Goal: Information Seeking & Learning: Understand process/instructions

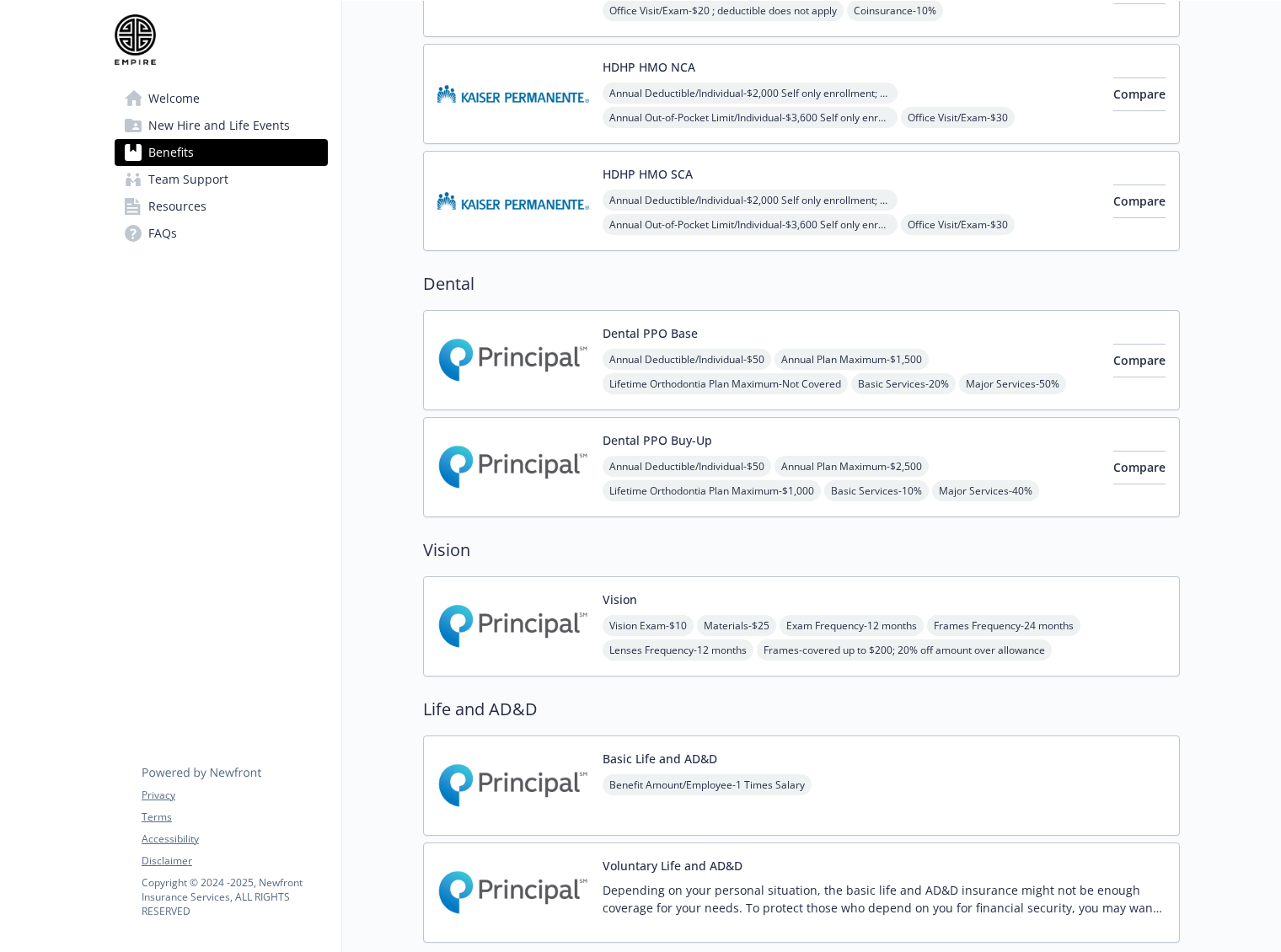
scroll to position [1010, 0]
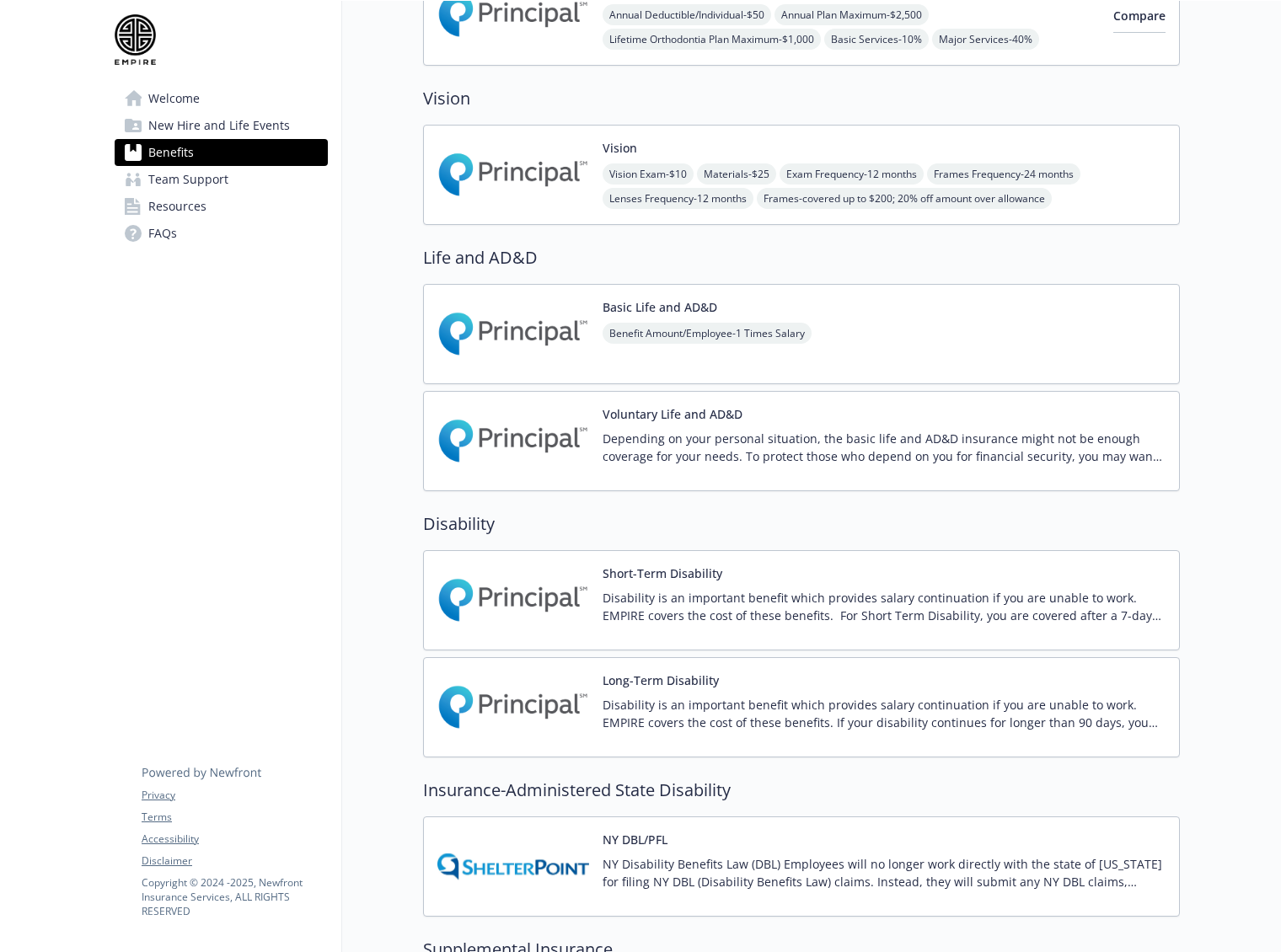
click at [675, 584] on div "Short-Term Disability Disability is an important benefit which provides salary …" at bounding box center [884, 600] width 563 height 72
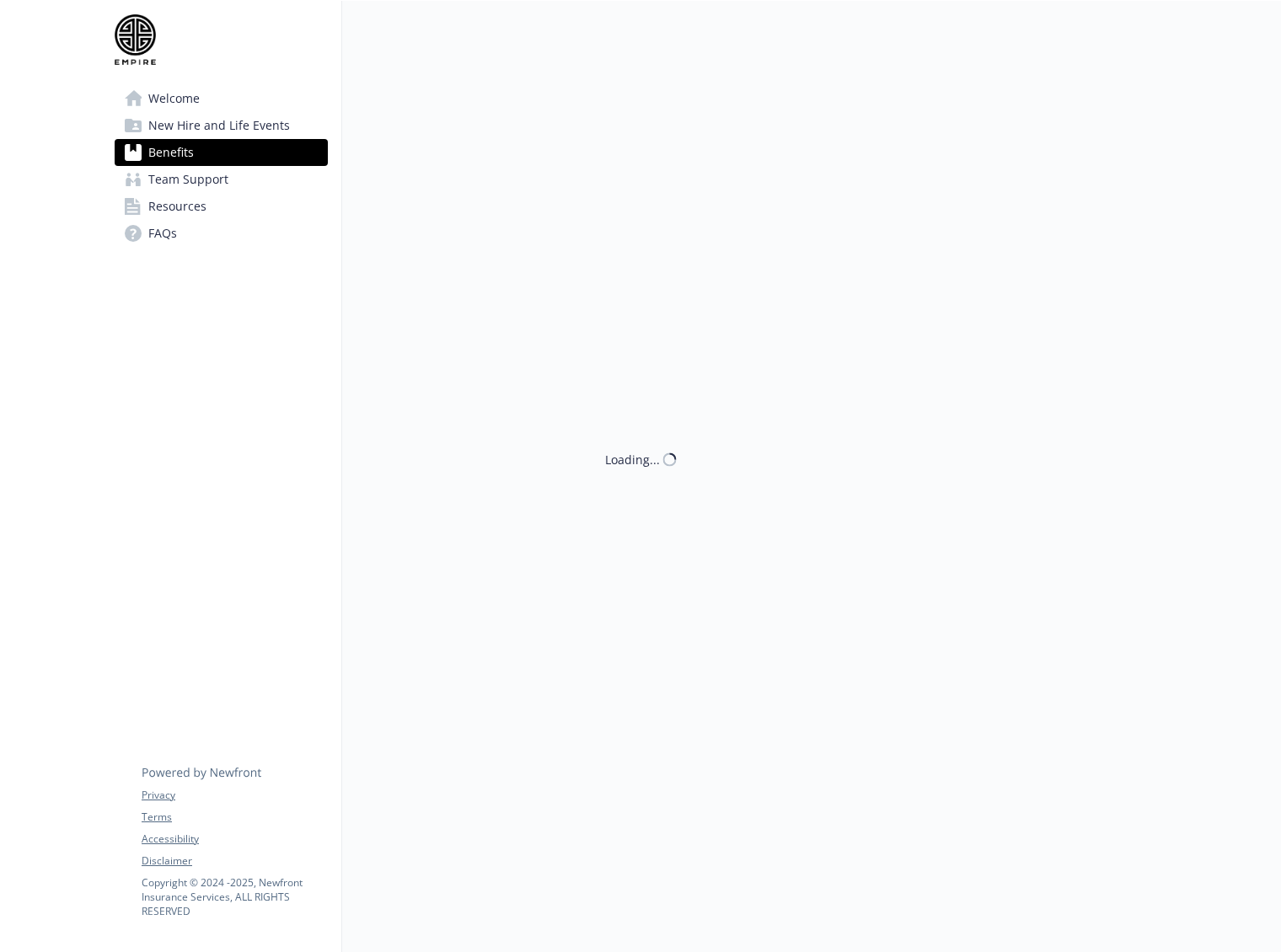
scroll to position [1130, 0]
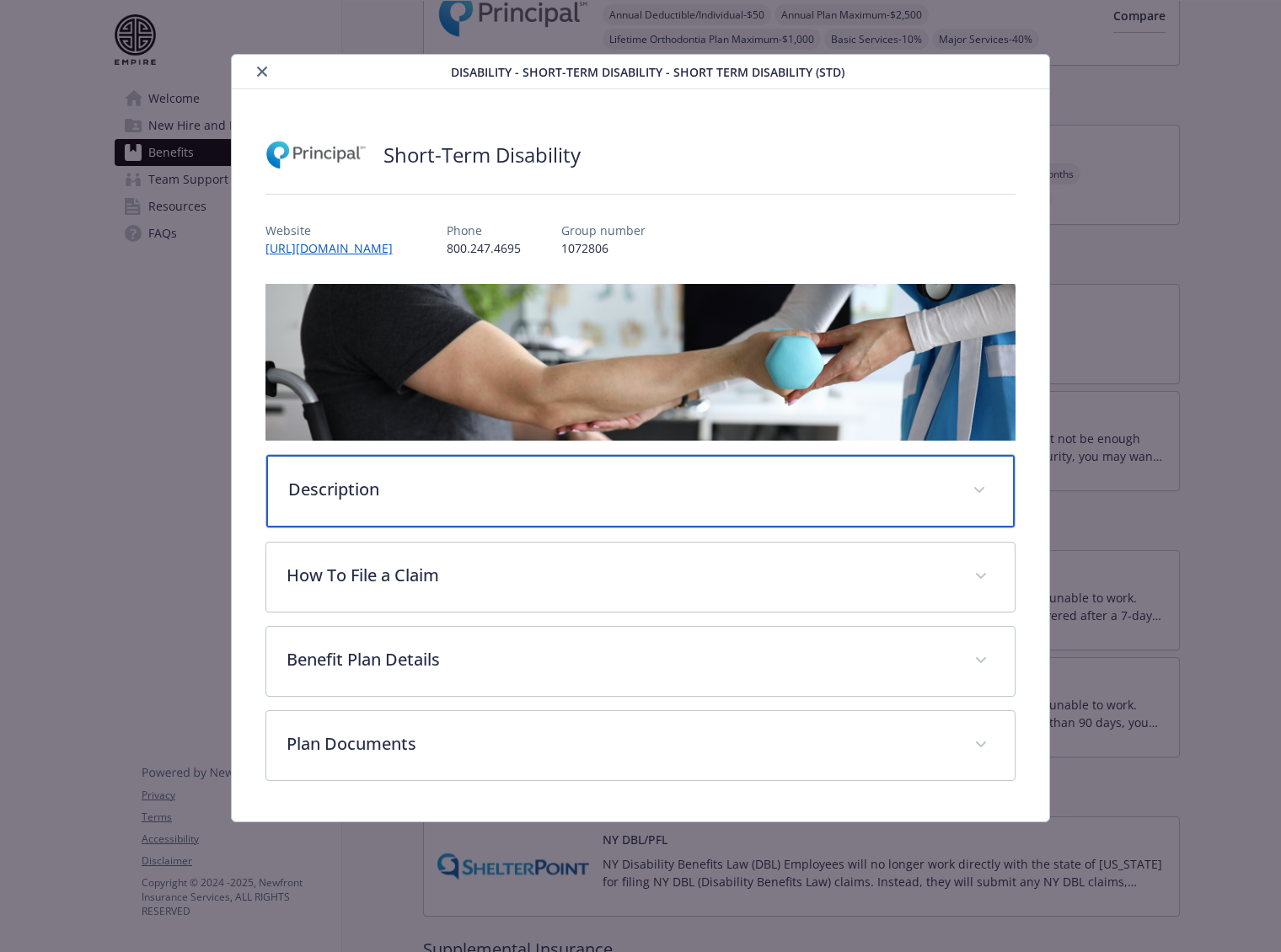
click at [586, 487] on p "Description" at bounding box center [621, 490] width 665 height 25
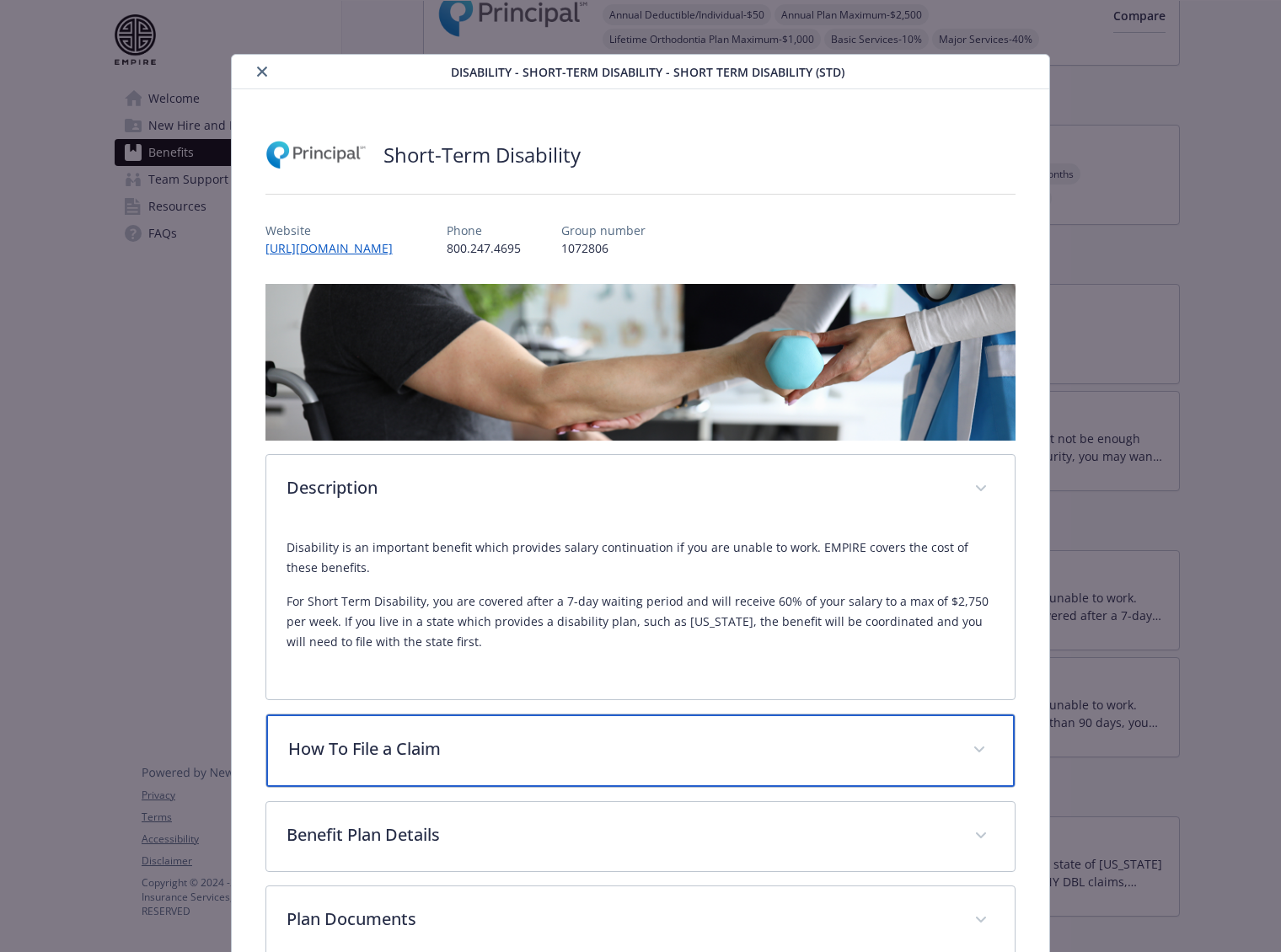
click at [820, 767] on div "How To File a Claim" at bounding box center [641, 752] width 750 height 73
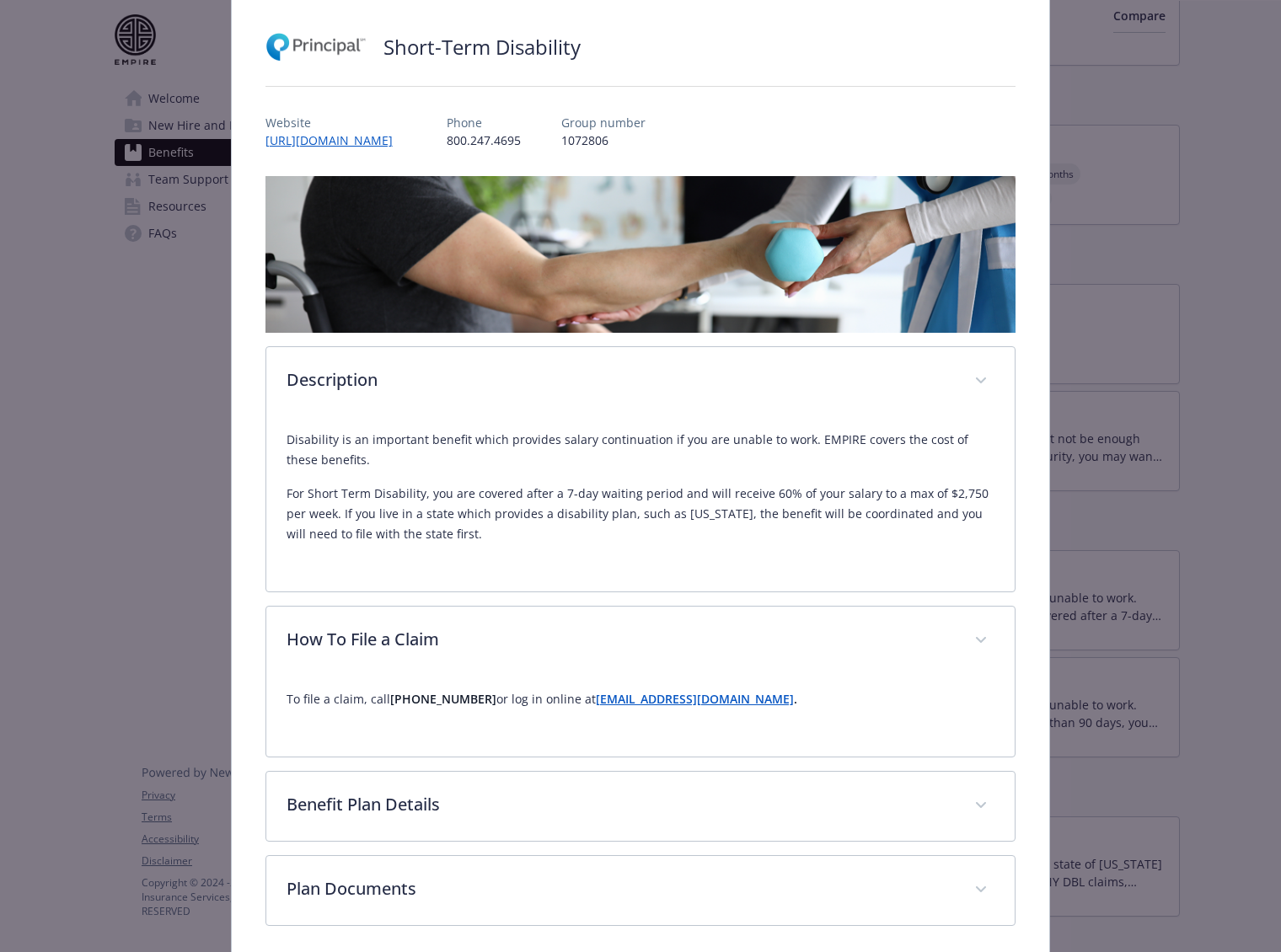
click at [820, 767] on div "Description Disability is an important benefit which provides salary continuati…" at bounding box center [640, 551] width 751 height 750
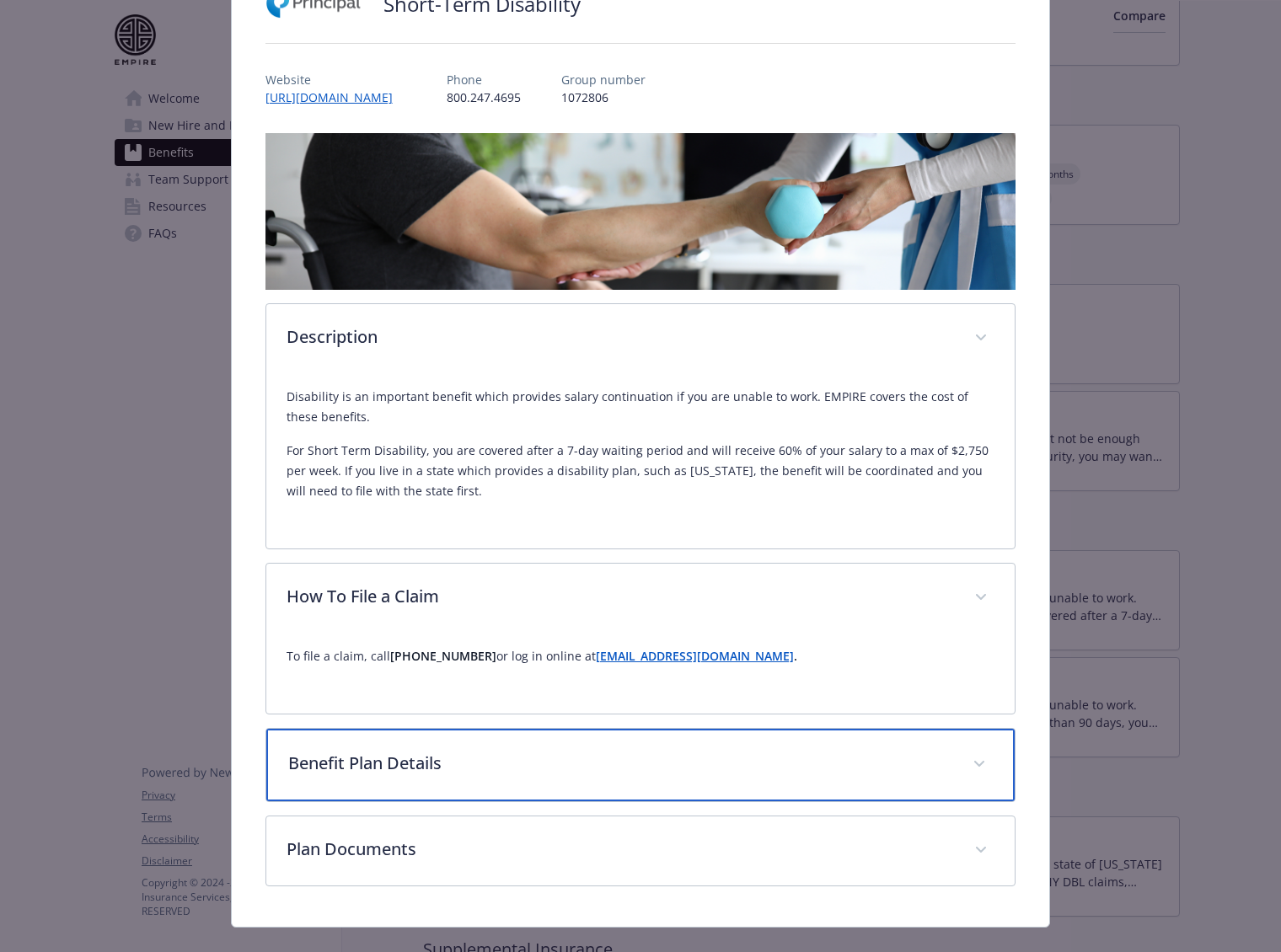
click at [820, 767] on p "Benefit Plan Details" at bounding box center [621, 763] width 665 height 25
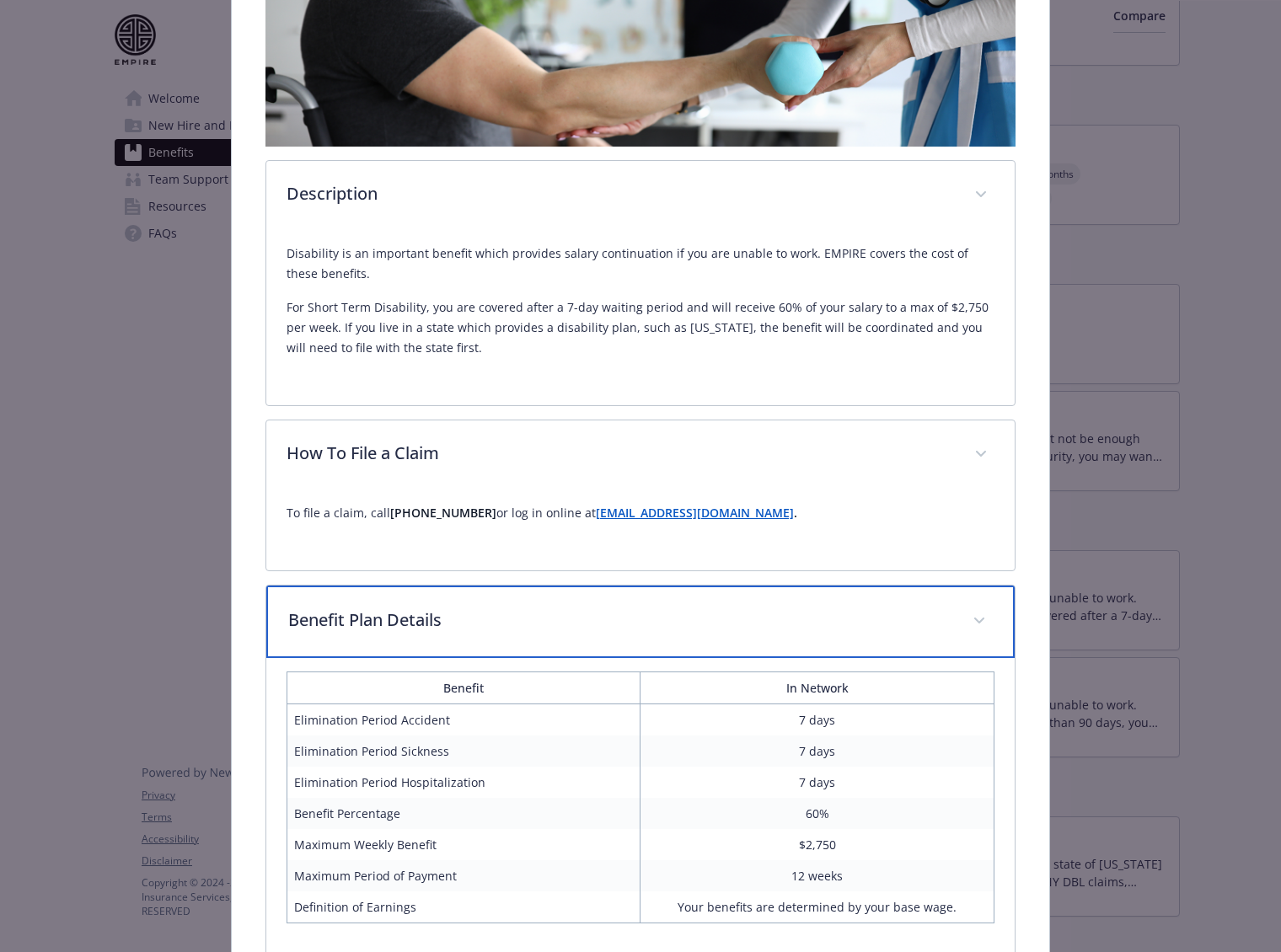
scroll to position [478, 0]
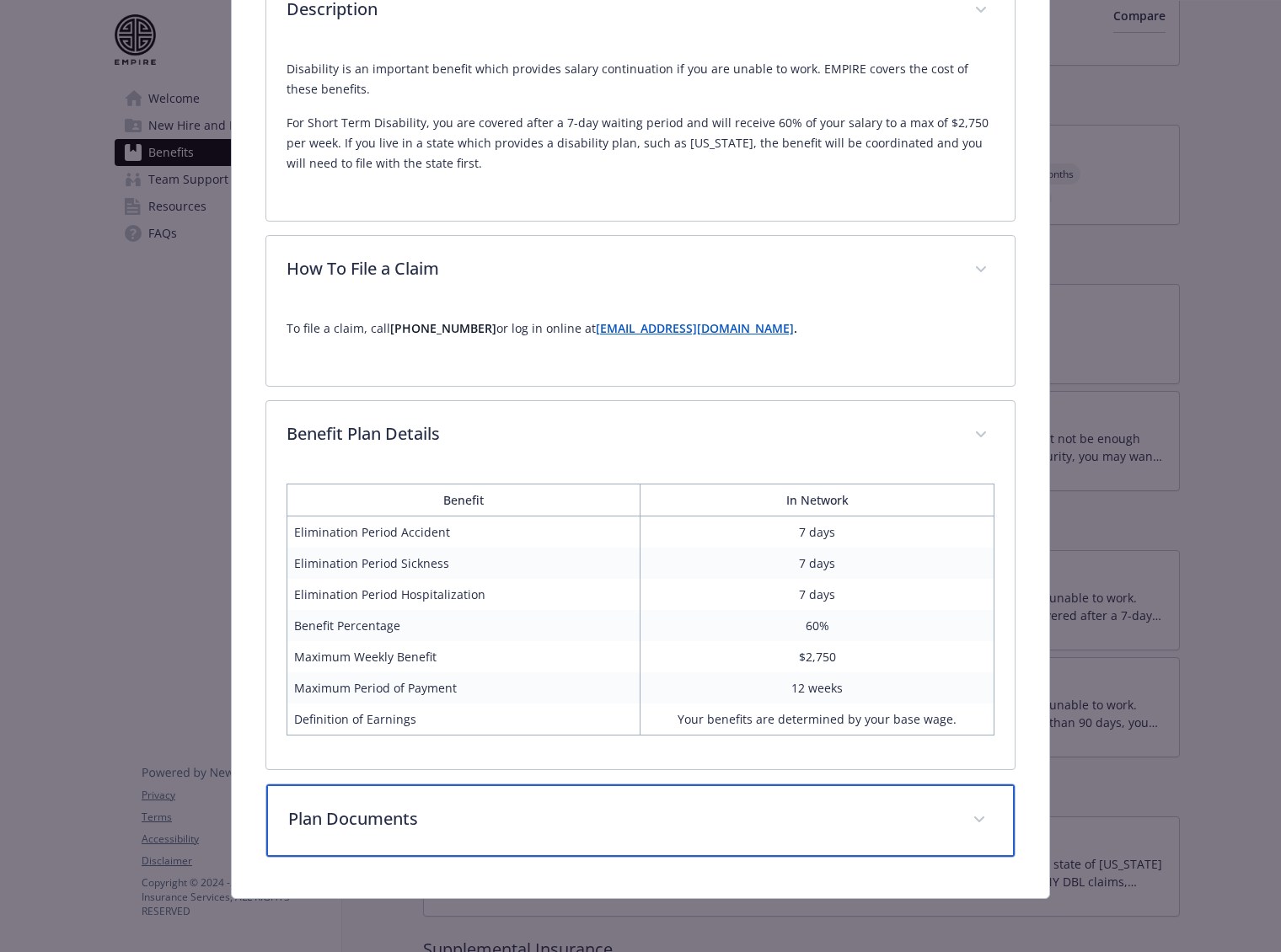
click at [795, 826] on p "Plan Documents" at bounding box center [621, 819] width 665 height 25
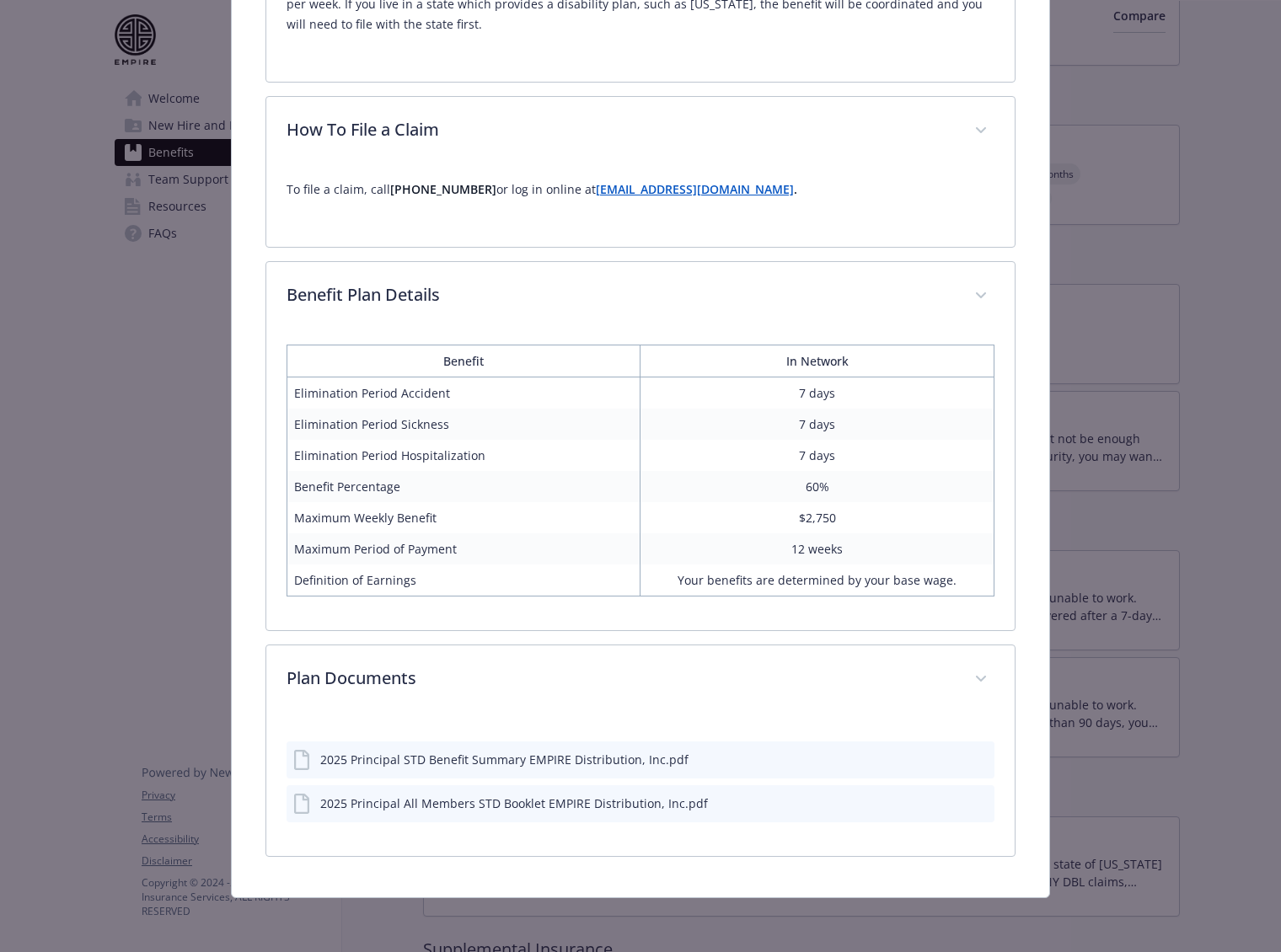
scroll to position [617, 0]
click at [963, 763] on div "details for plan Disability - Short-Term Disability - Short Term Disability (ST…" at bounding box center [967, 760] width 42 height 17
click at [946, 759] on icon "download file" at bounding box center [951, 759] width 13 height 13
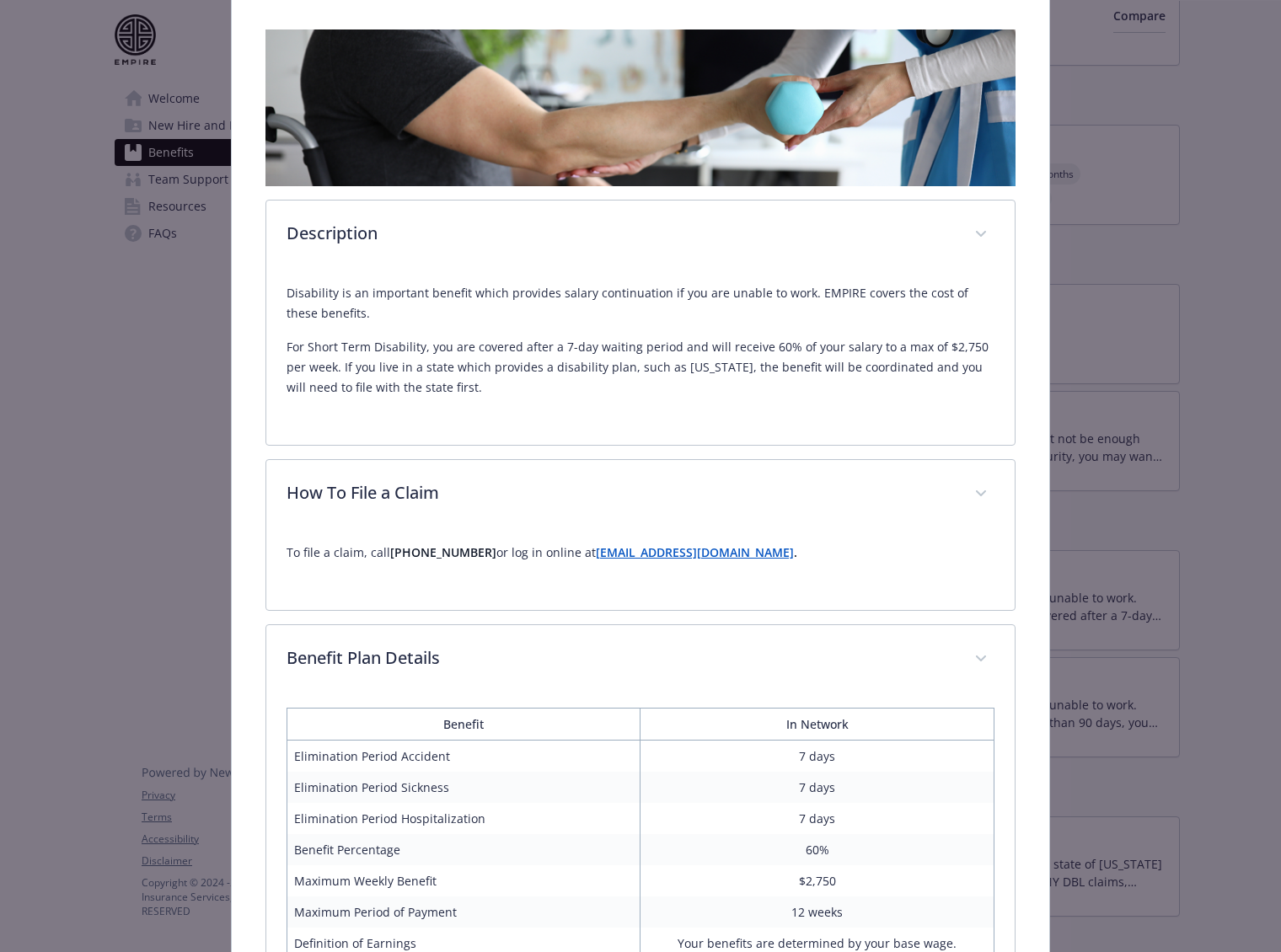
scroll to position [263, 0]
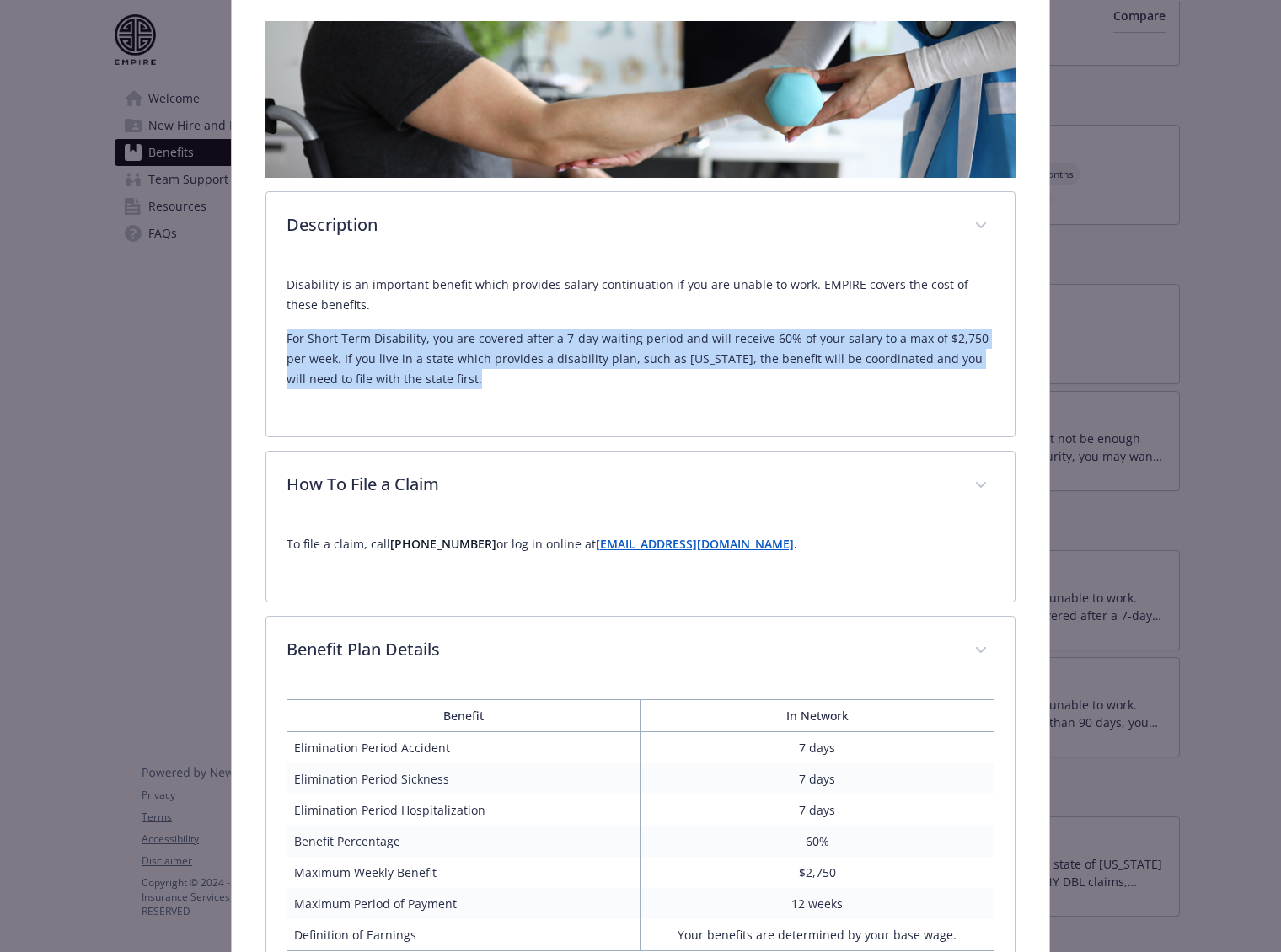
drag, startPoint x: 440, startPoint y: 387, endPoint x: 250, endPoint y: 338, distance: 196.2
click at [250, 338] on div "Short-Term Disability Website https://www.principal.com/ Phone 800.247.4695 Gro…" at bounding box center [641, 540] width 819 height 1427
copy p "For Short Term Disability, you are covered after a 7-day waiting period and wil…"
